Goal: Task Accomplishment & Management: Use online tool/utility

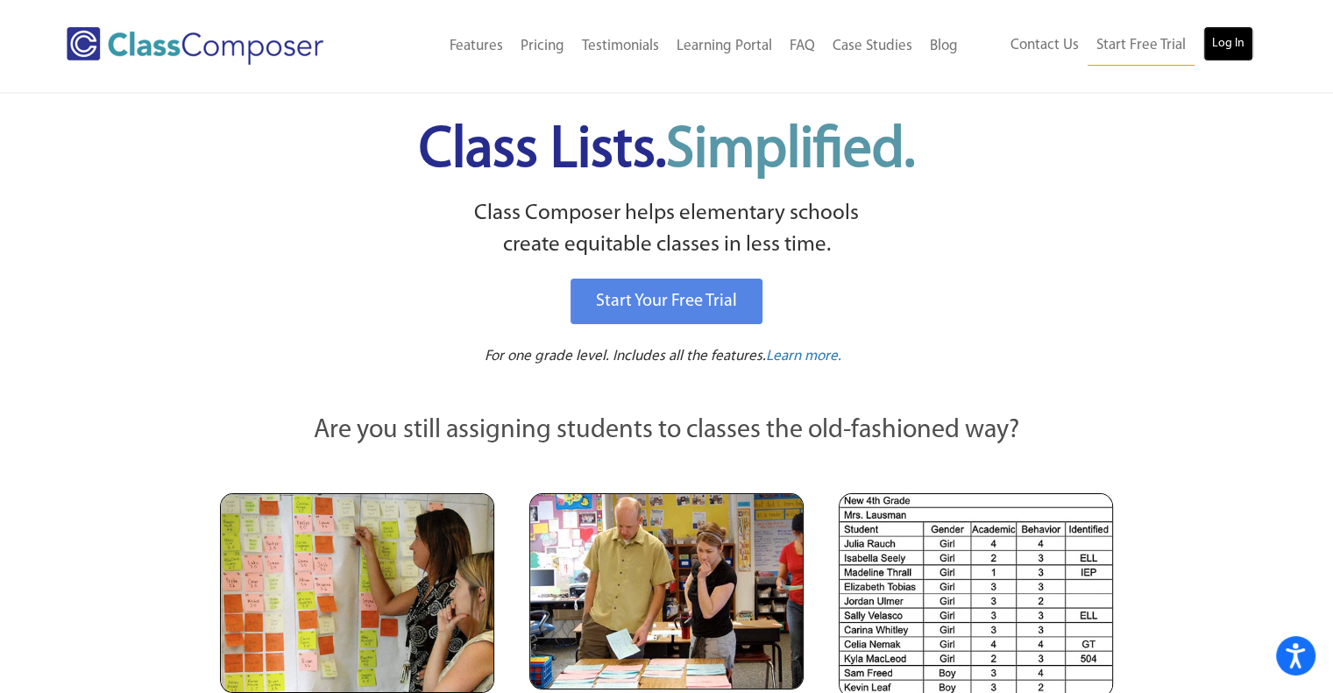
click at [1222, 46] on link "Log In" at bounding box center [1228, 43] width 50 height 35
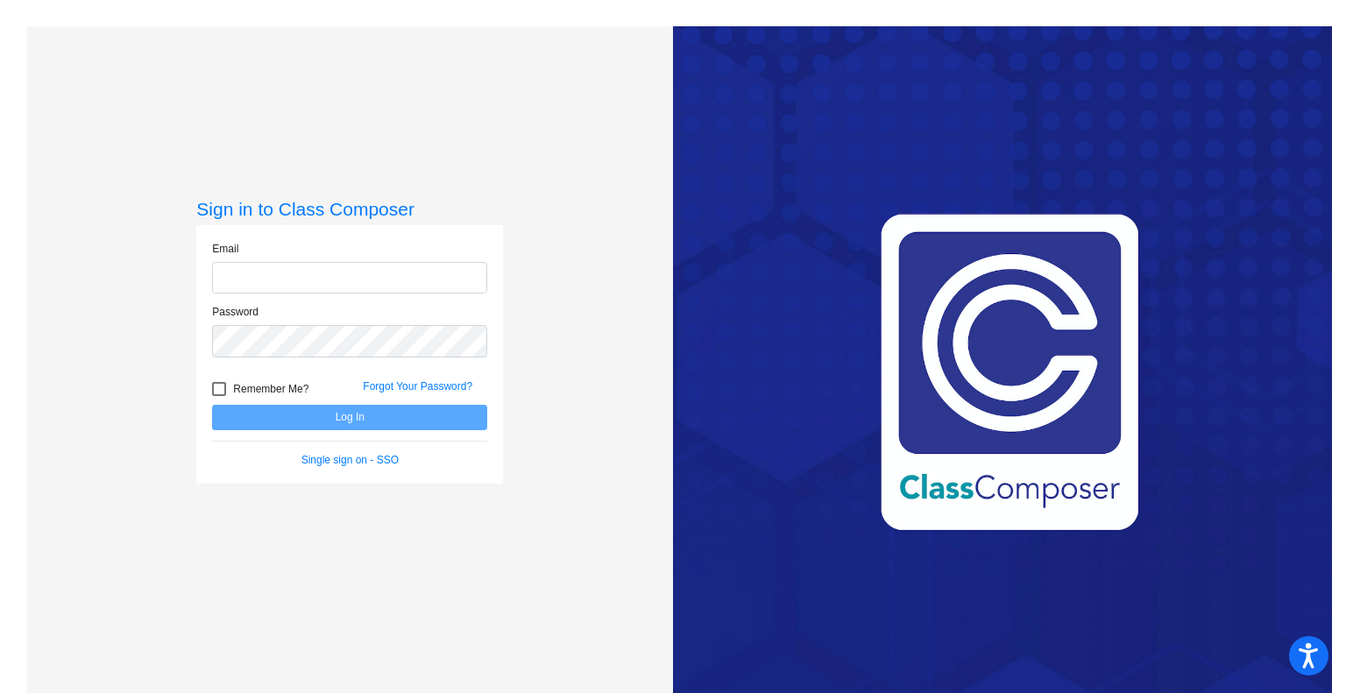
type input "[EMAIL_ADDRESS][DOMAIN_NAME]"
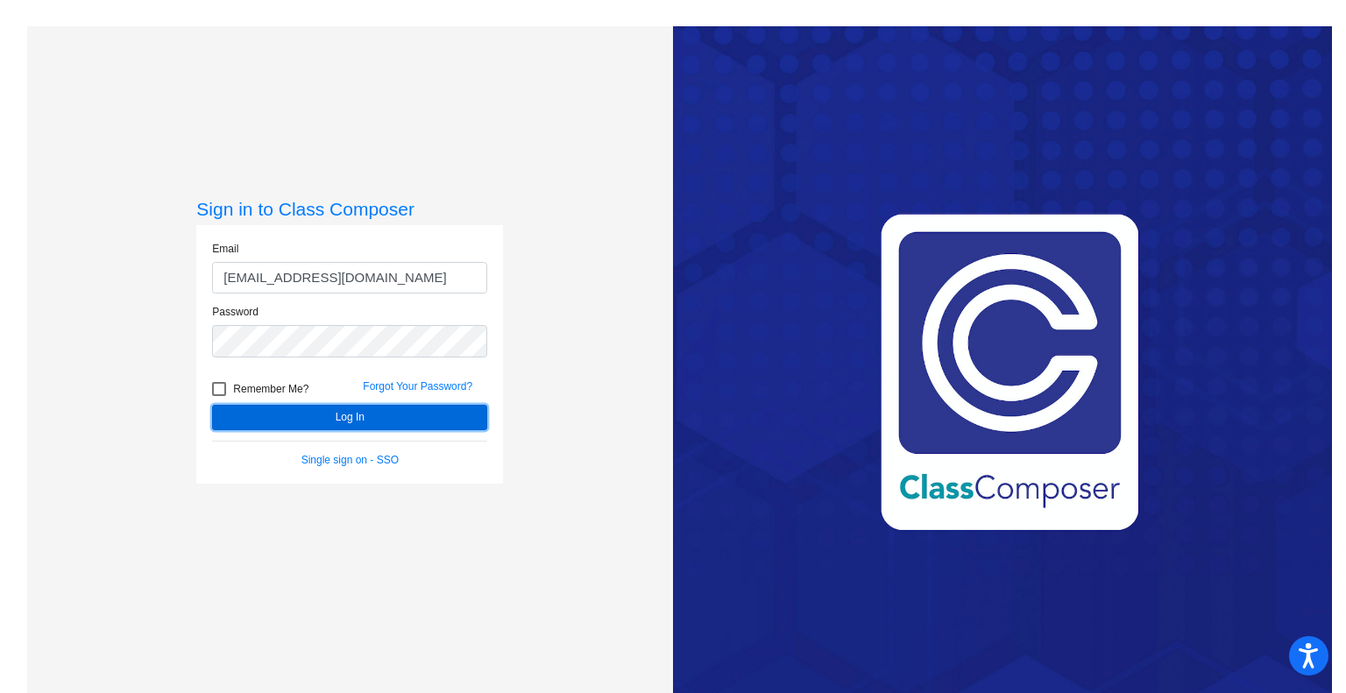
click at [376, 419] on button "Log In" at bounding box center [349, 417] width 275 height 25
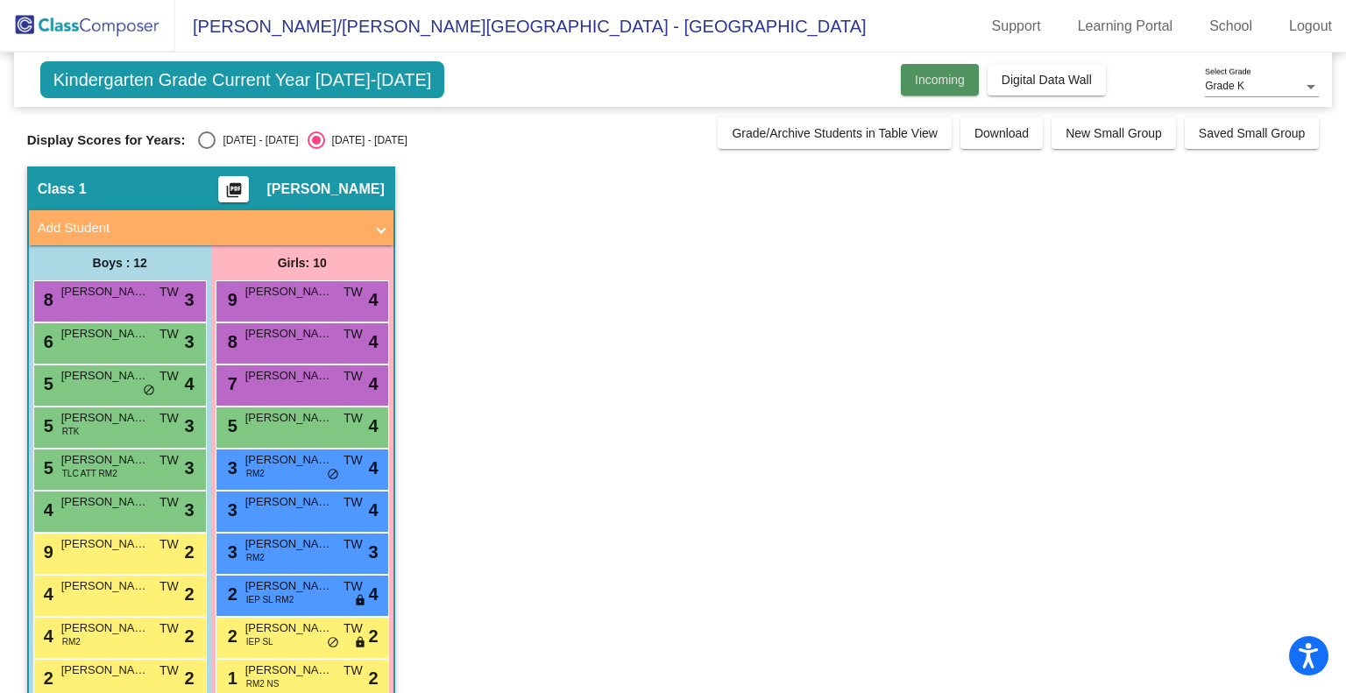
click at [916, 73] on span "Incoming" at bounding box center [940, 80] width 50 height 14
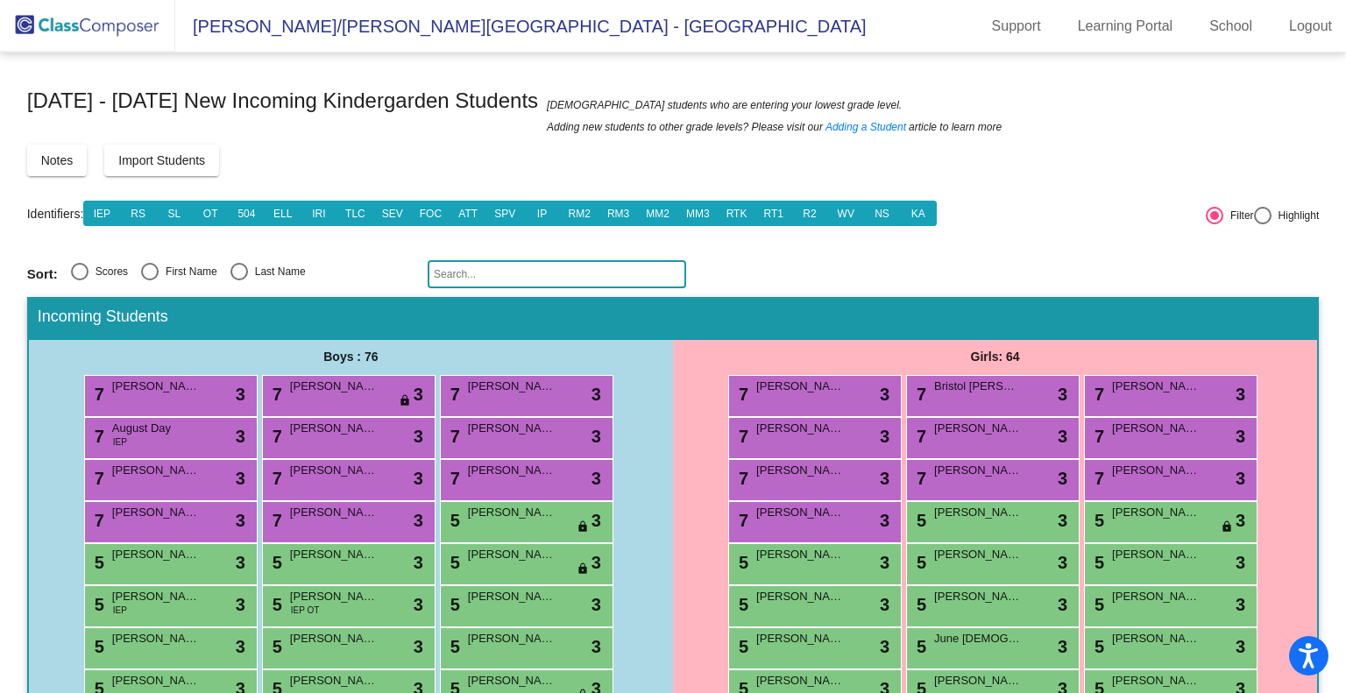
scroll to position [561, 0]
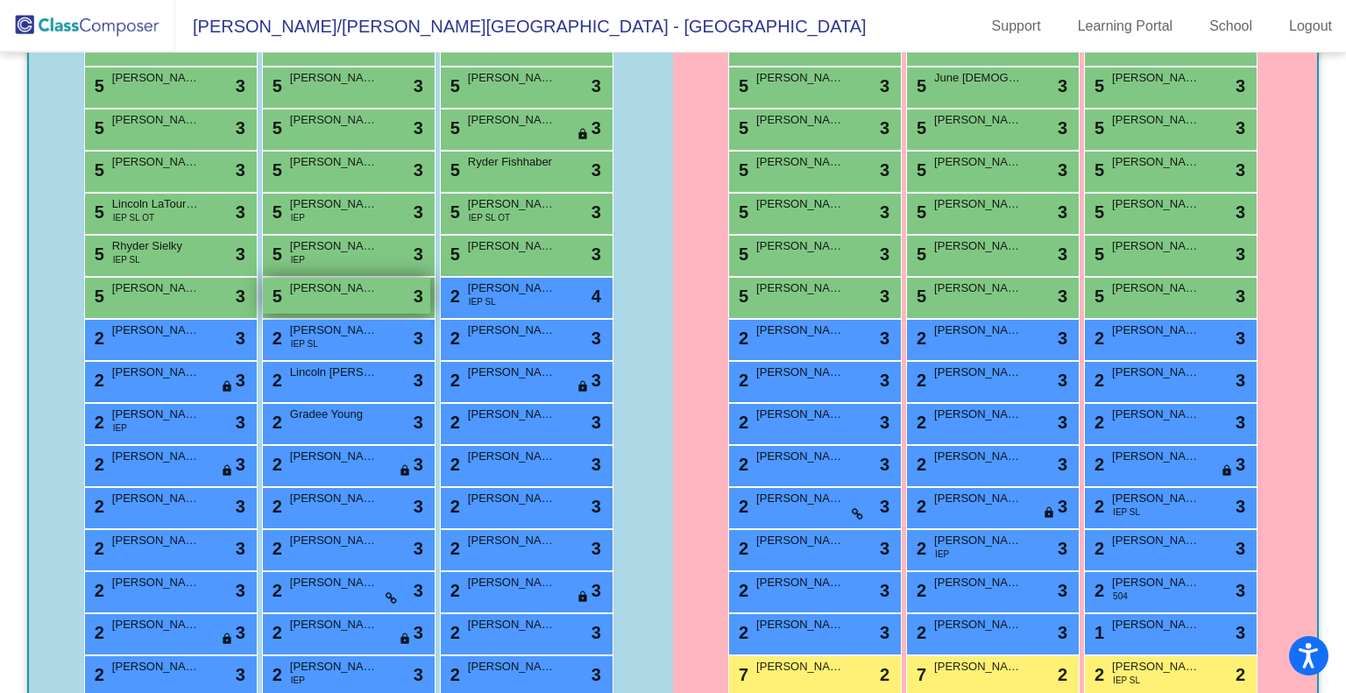
click at [318, 302] on div "5 [PERSON_NAME] lock do_not_disturb_alt 3" at bounding box center [346, 296] width 167 height 36
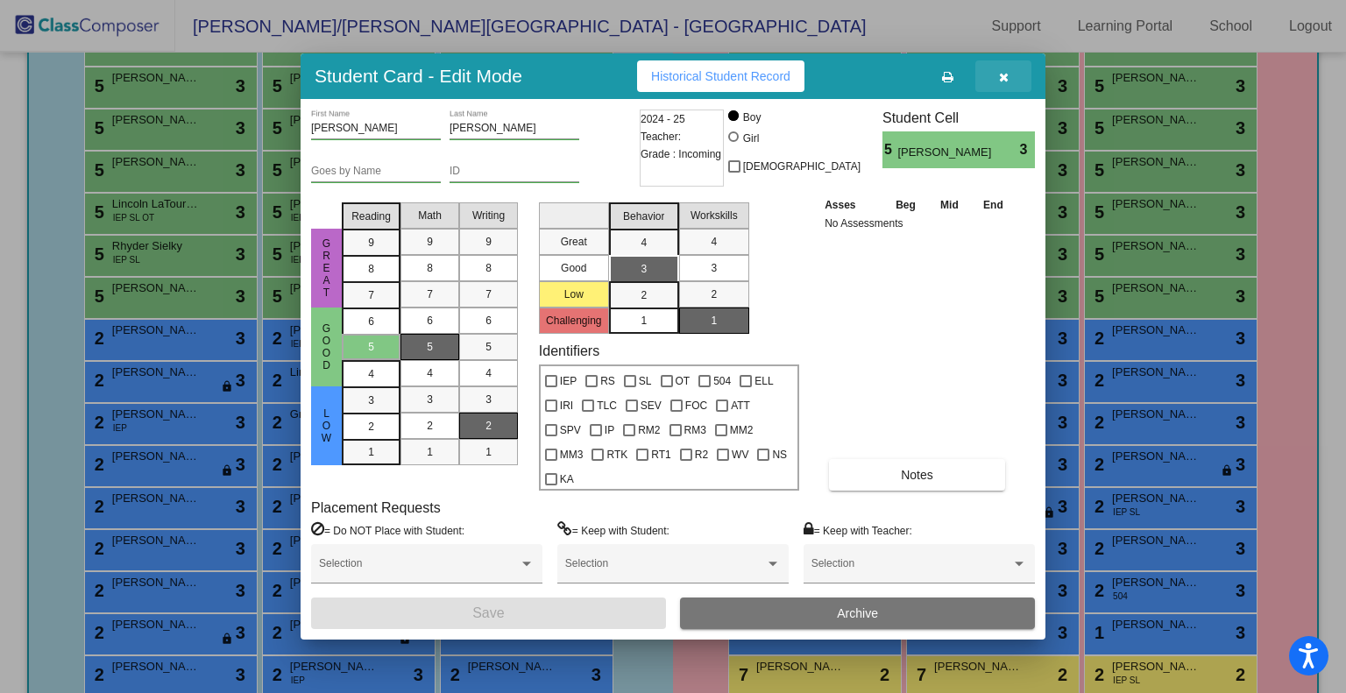
click at [1001, 73] on icon "button" at bounding box center [1004, 77] width 10 height 12
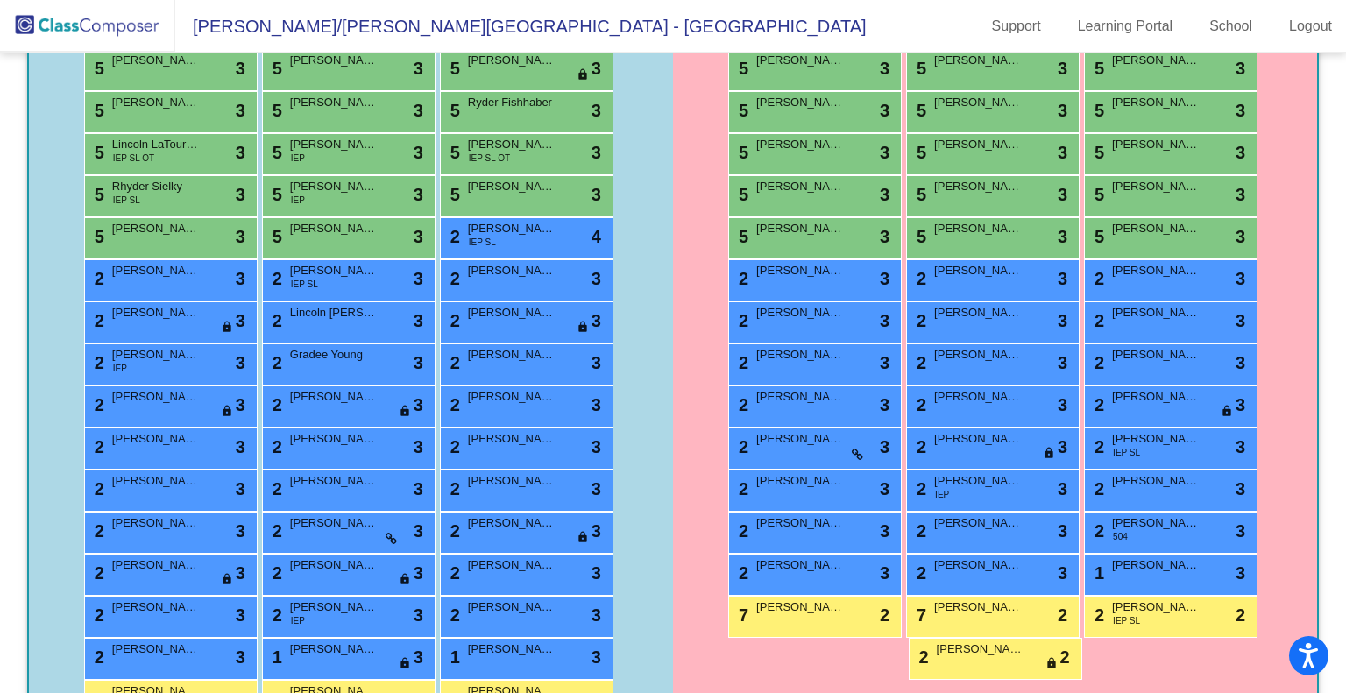
scroll to position [626, 0]
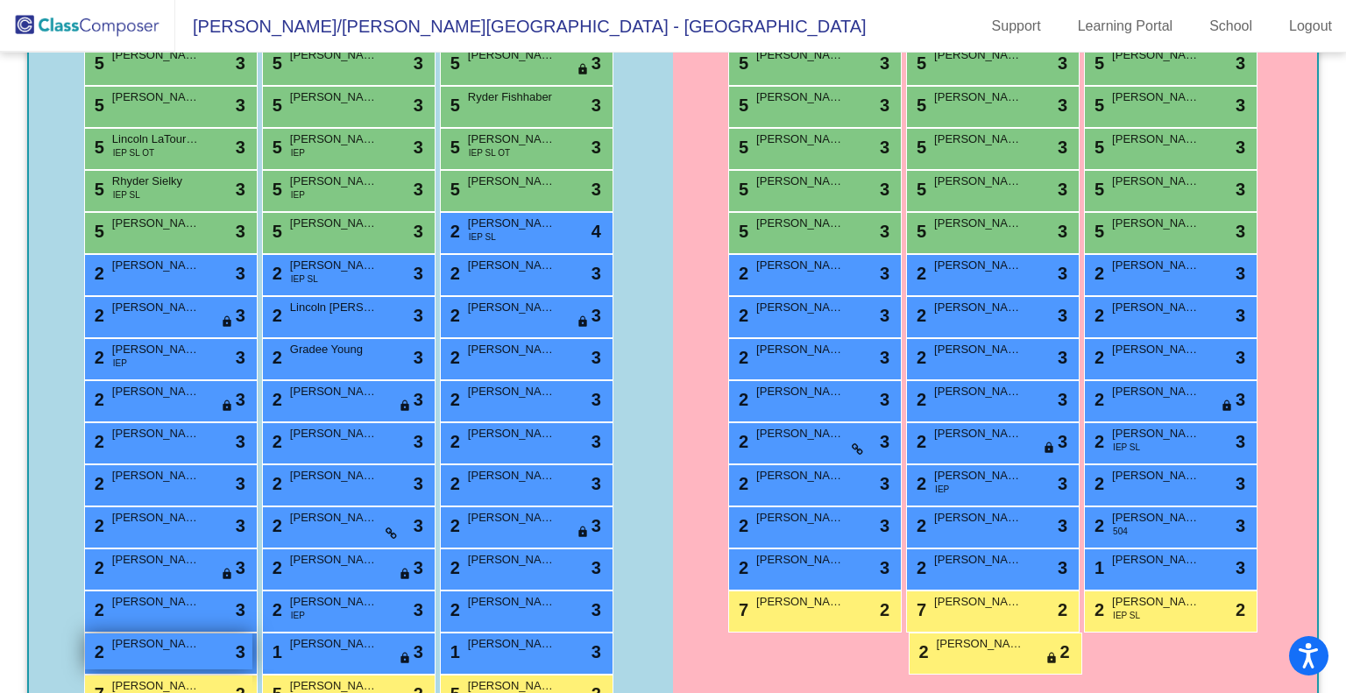
click at [181, 644] on span "[PERSON_NAME]" at bounding box center [156, 644] width 88 height 18
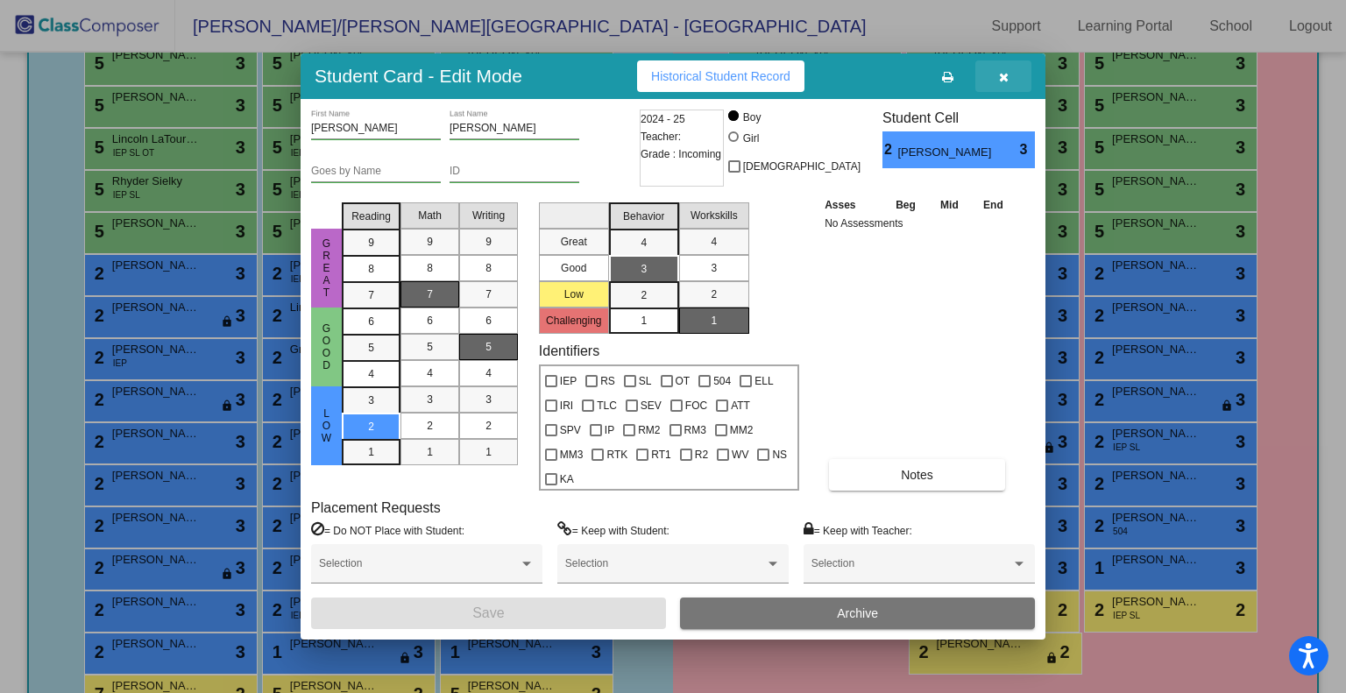
click at [1009, 76] on button "button" at bounding box center [1004, 76] width 56 height 32
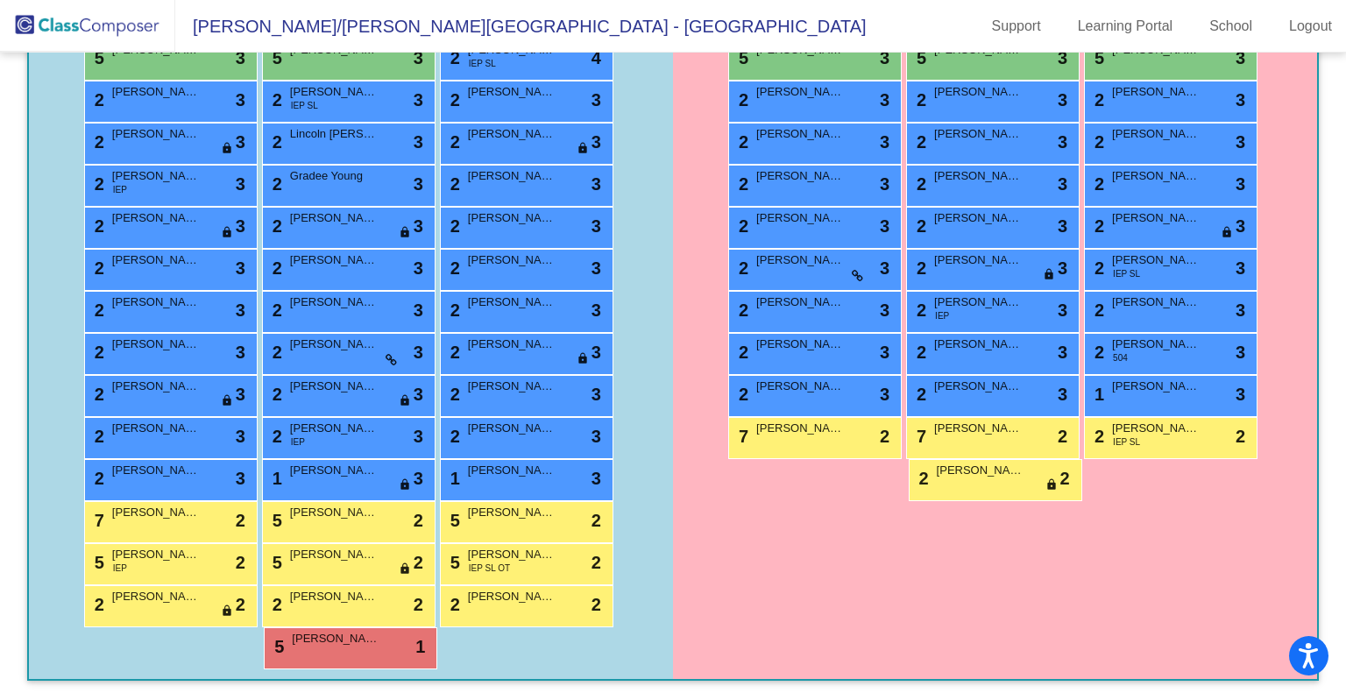
scroll to position [803, 0]
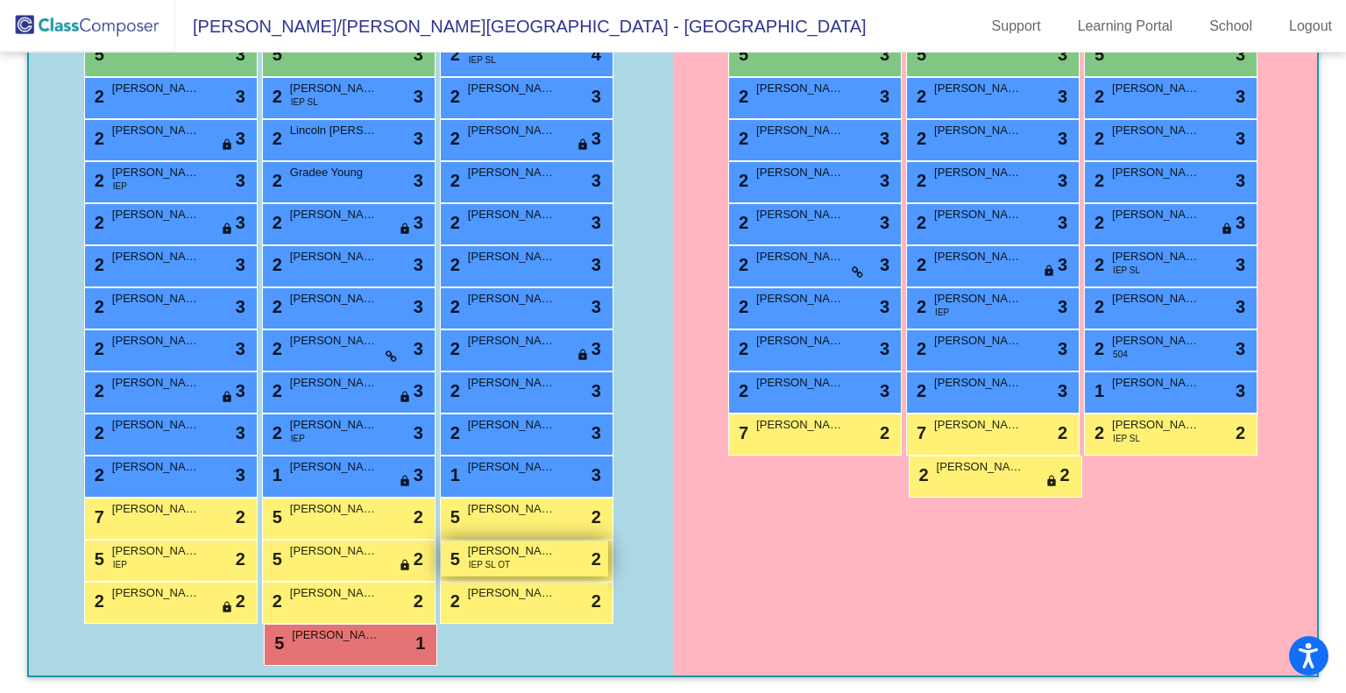
click at [536, 560] on div "5 [PERSON_NAME] IEP SL OT lock do_not_disturb_alt 2" at bounding box center [524, 559] width 167 height 36
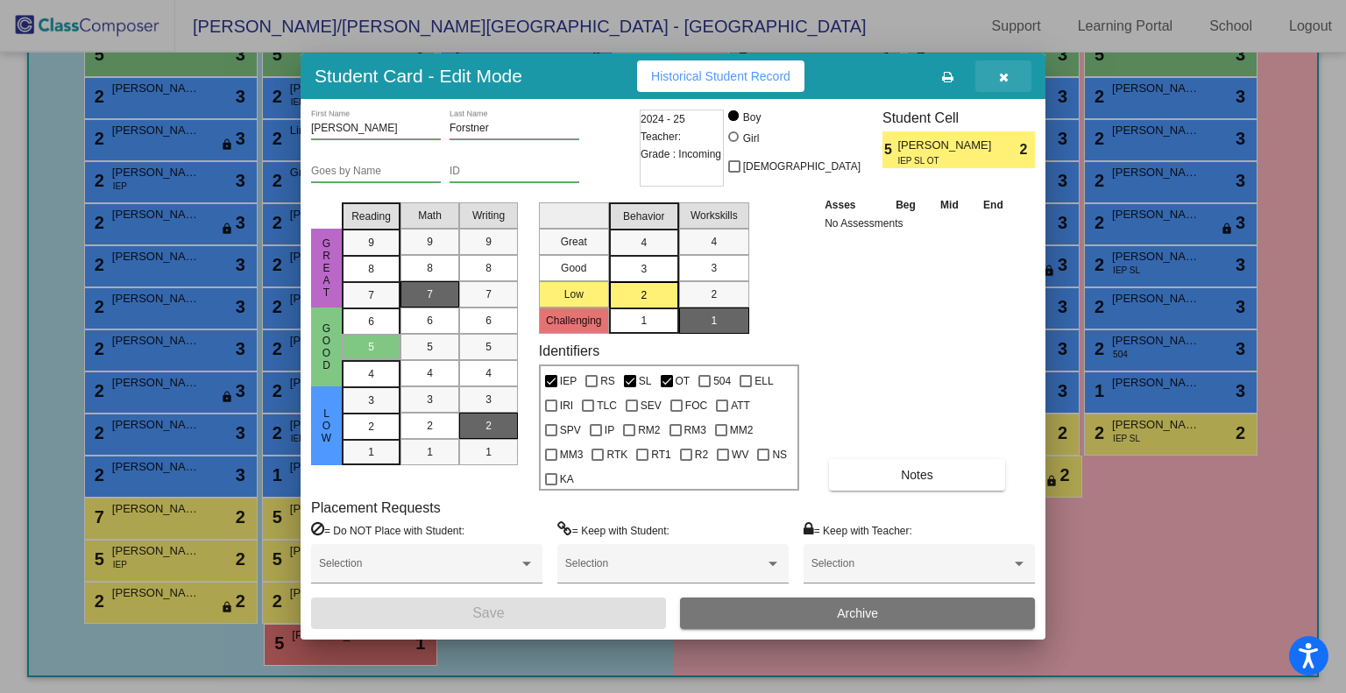
click at [1005, 75] on icon "button" at bounding box center [1004, 77] width 10 height 12
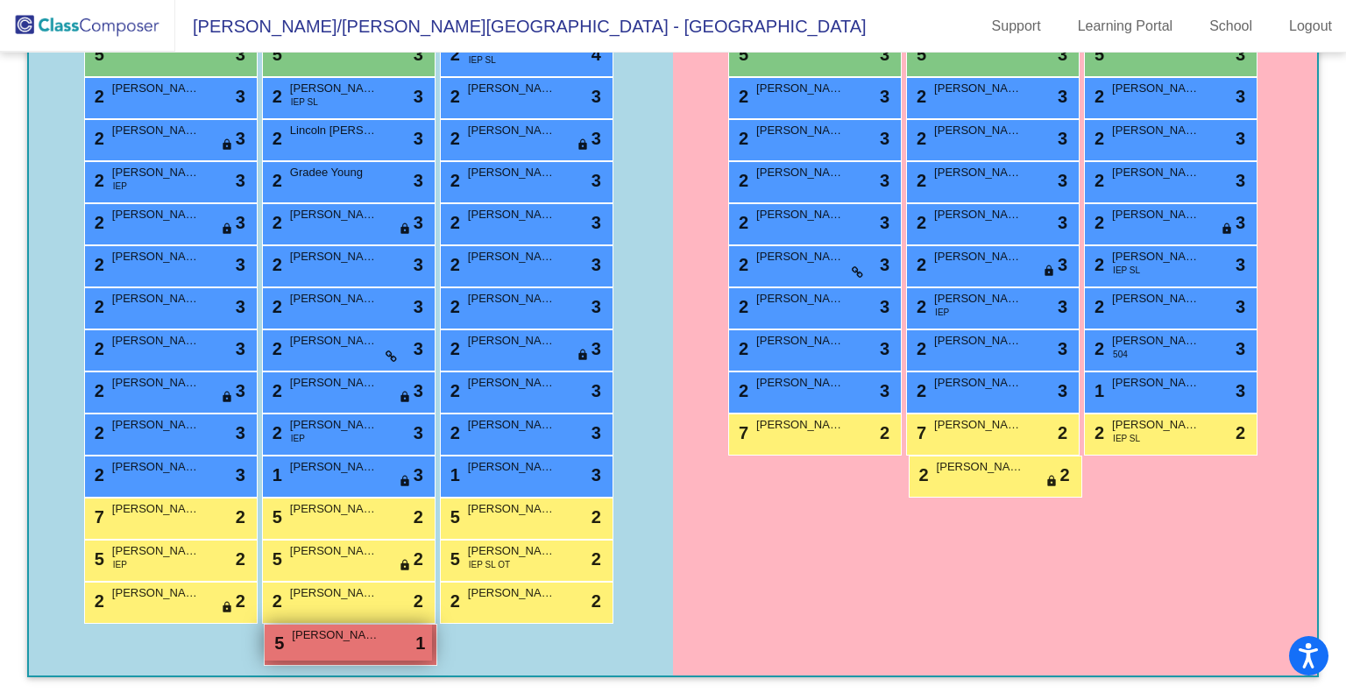
click at [358, 637] on span "[PERSON_NAME]" at bounding box center [336, 636] width 88 height 18
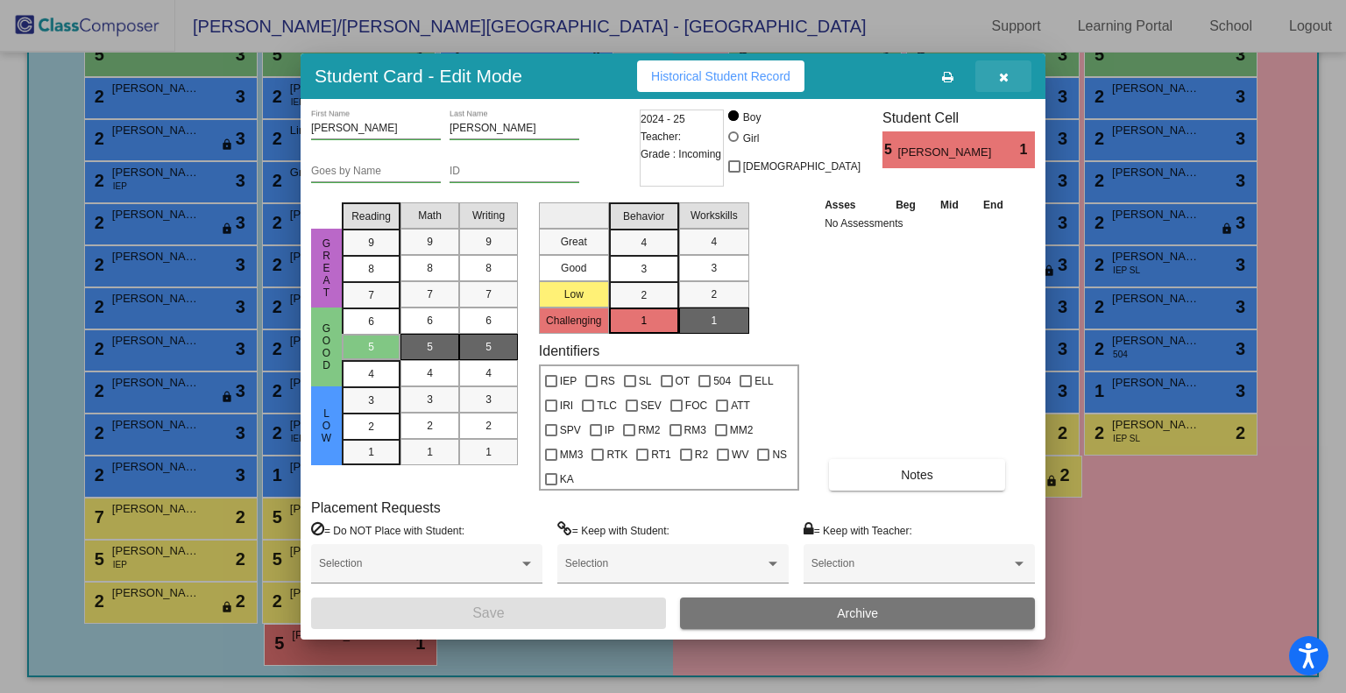
click at [1002, 71] on icon "button" at bounding box center [1004, 77] width 10 height 12
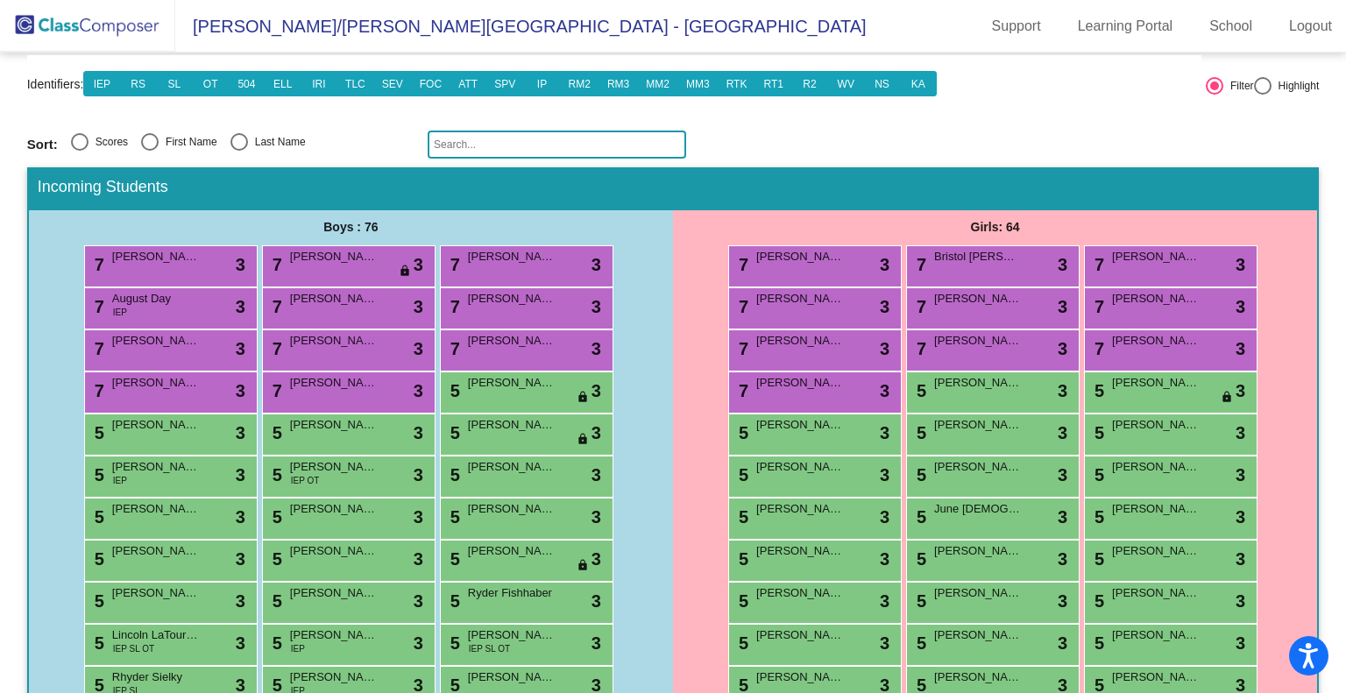
scroll to position [215, 0]
